Goal: Information Seeking & Learning: Learn about a topic

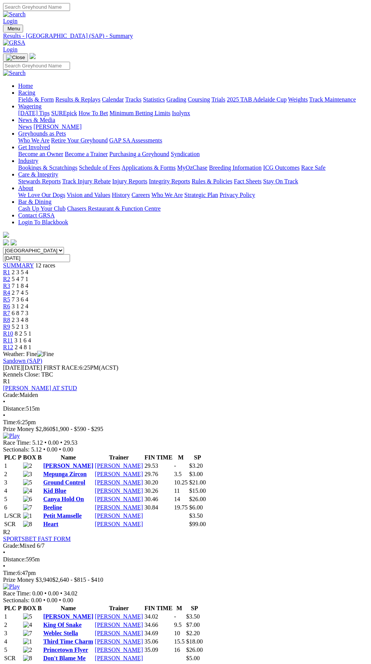
select select "SA"
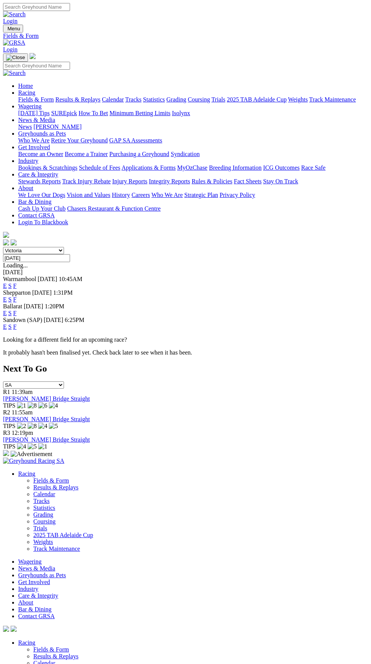
select select "VIC"
click at [17, 310] on link "F" at bounding box center [14, 313] width 3 height 6
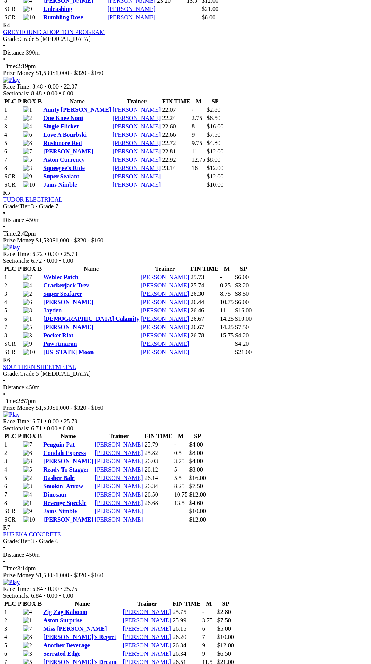
scroll to position [861, 0]
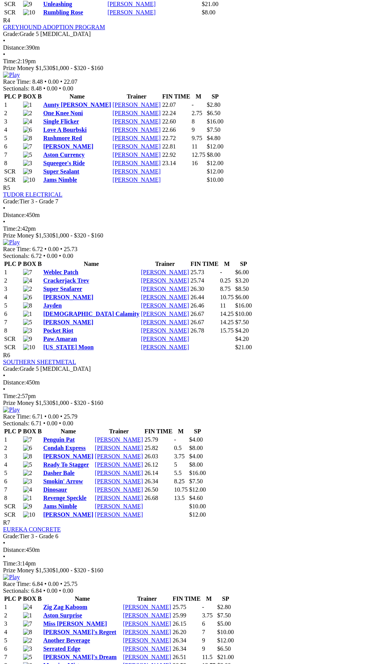
click at [78, 269] on link "Weblec Patch" at bounding box center [60, 272] width 35 height 6
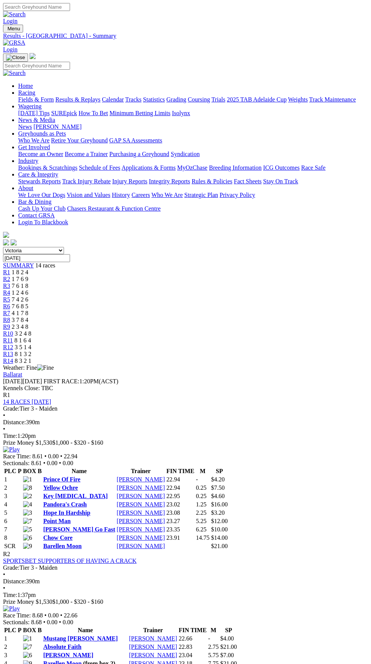
click at [10, 276] on span "R2" at bounding box center [6, 279] width 7 height 6
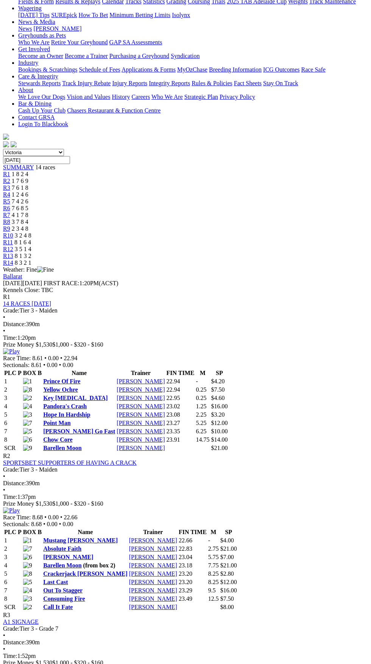
click at [80, 537] on link "Mustang Eleanor" at bounding box center [80, 540] width 75 height 6
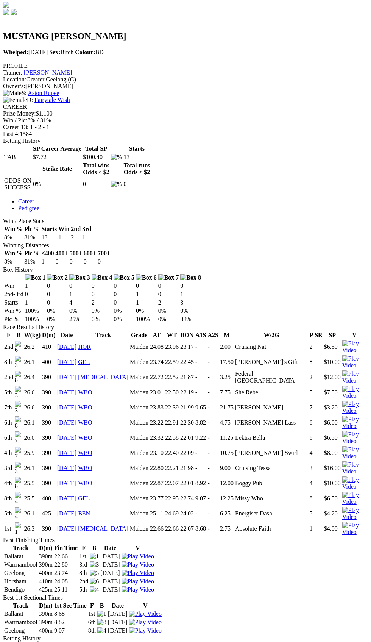
scroll to position [232, 0]
